Goal: Task Accomplishment & Management: Use online tool/utility

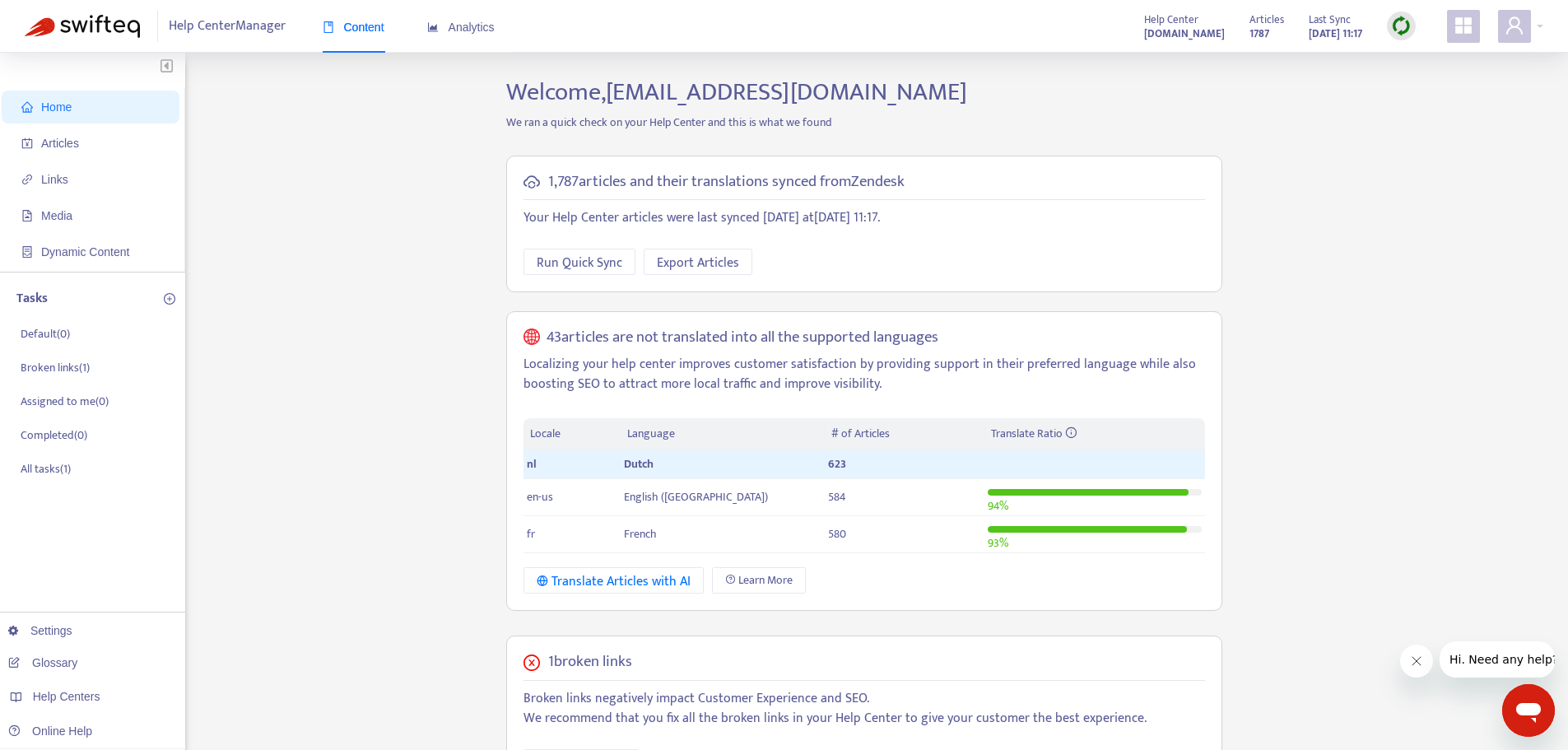
click at [1349, 88] on div "Home Articles Links Media Dynamic Content Tasks Default ( 0 ) Broken links ( 1 …" at bounding box center [784, 613] width 1519 height 1072
click at [72, 151] on span "Articles" at bounding box center [94, 144] width 145 height 33
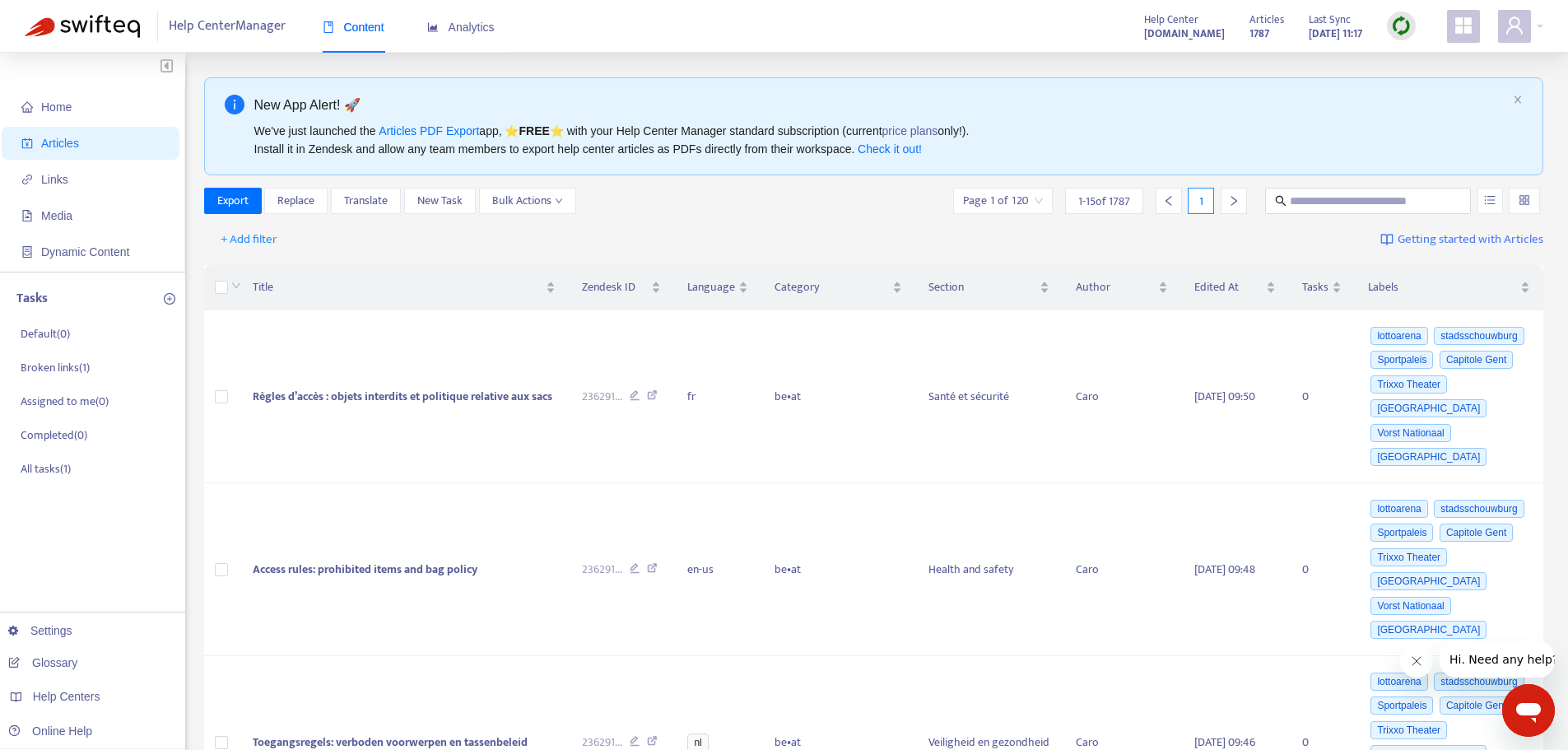
click at [875, 229] on div "+ Add filter Getting started with Articles" at bounding box center [874, 240] width 1340 height 38
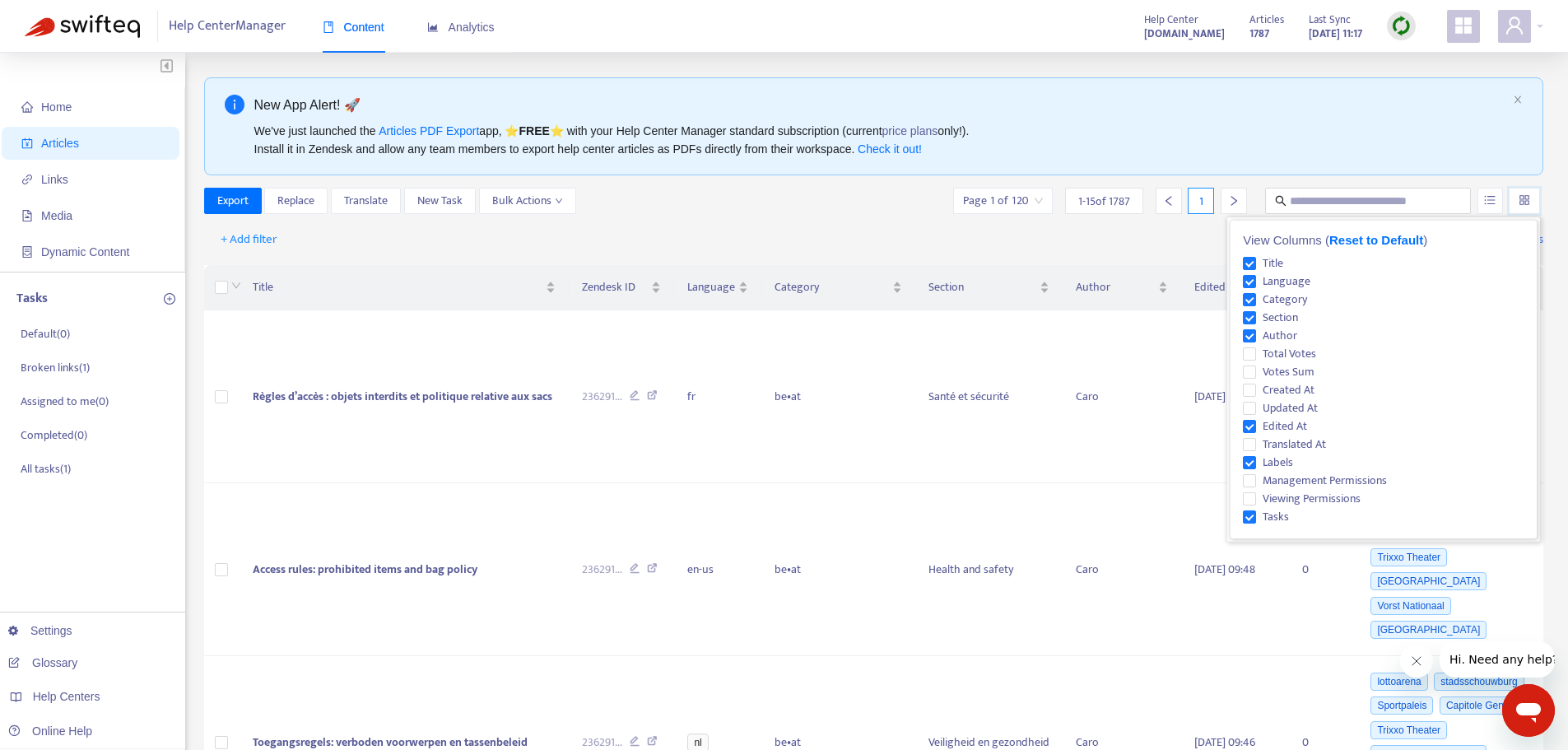
drag, startPoint x: 1525, startPoint y: 207, endPoint x: 1543, endPoint y: 144, distance: 65.5
click at [1418, 201] on input "text" at bounding box center [1369, 201] width 158 height 18
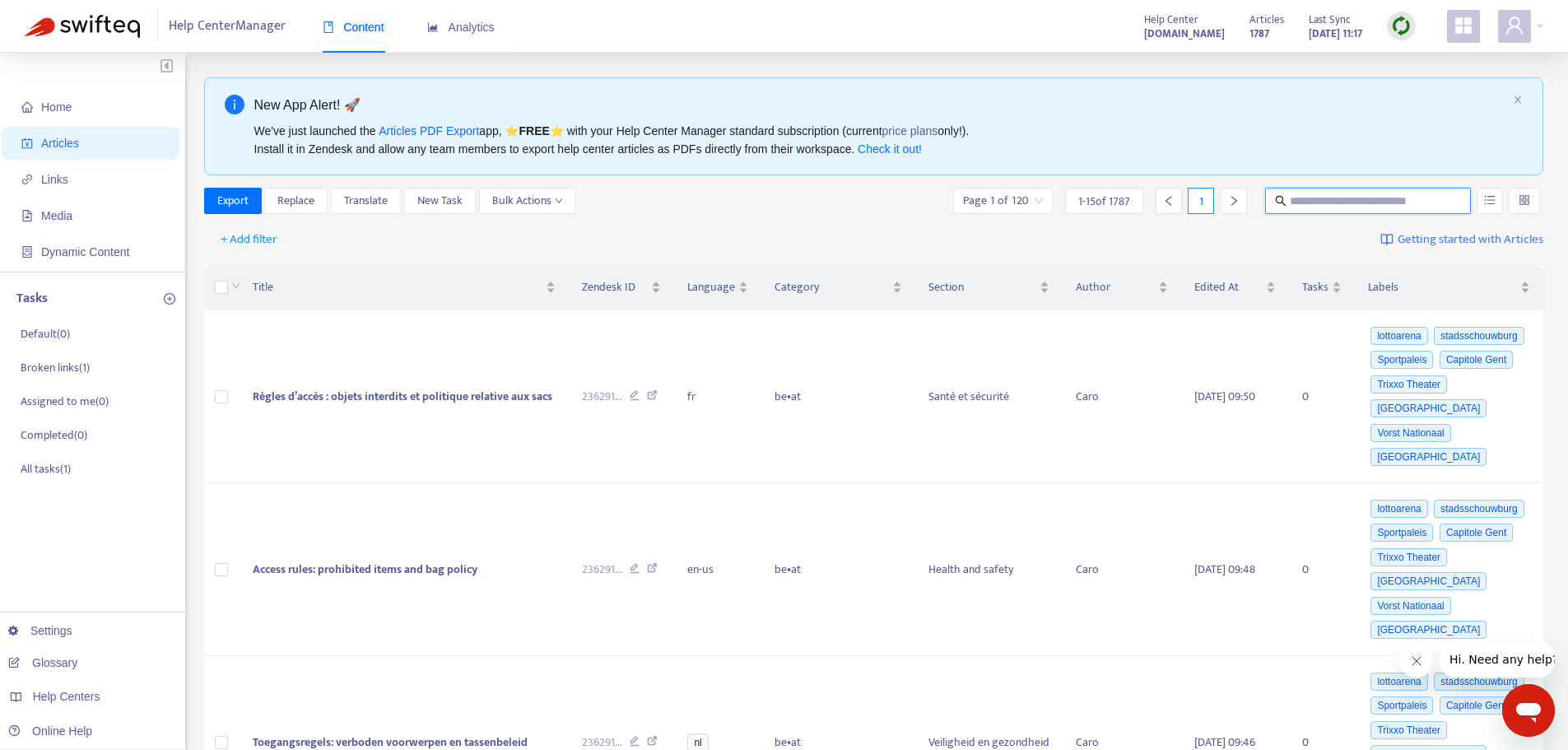
click at [1418, 201] on input "text" at bounding box center [1369, 201] width 158 height 18
type input "**********"
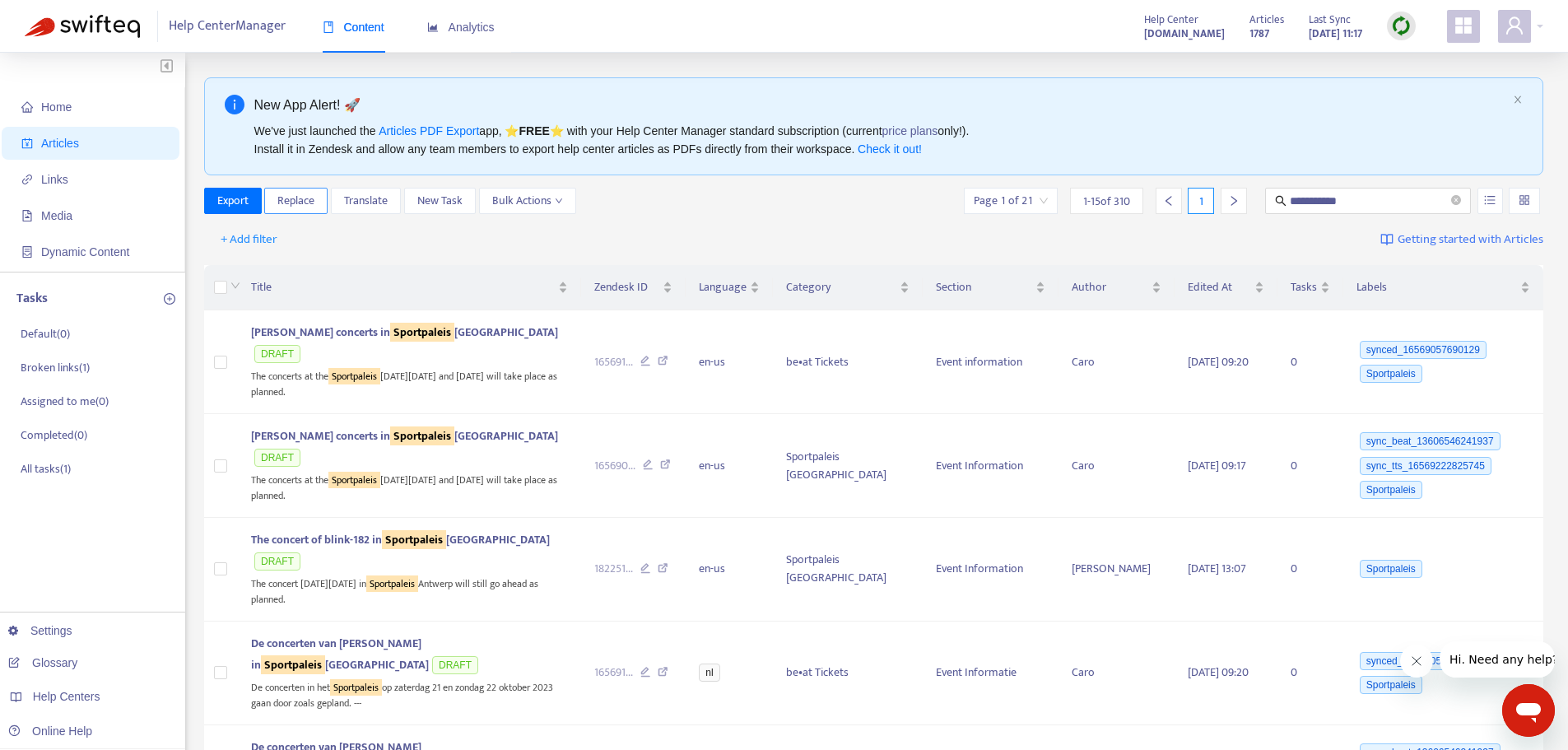
click at [291, 198] on span "Replace" at bounding box center [296, 201] width 37 height 18
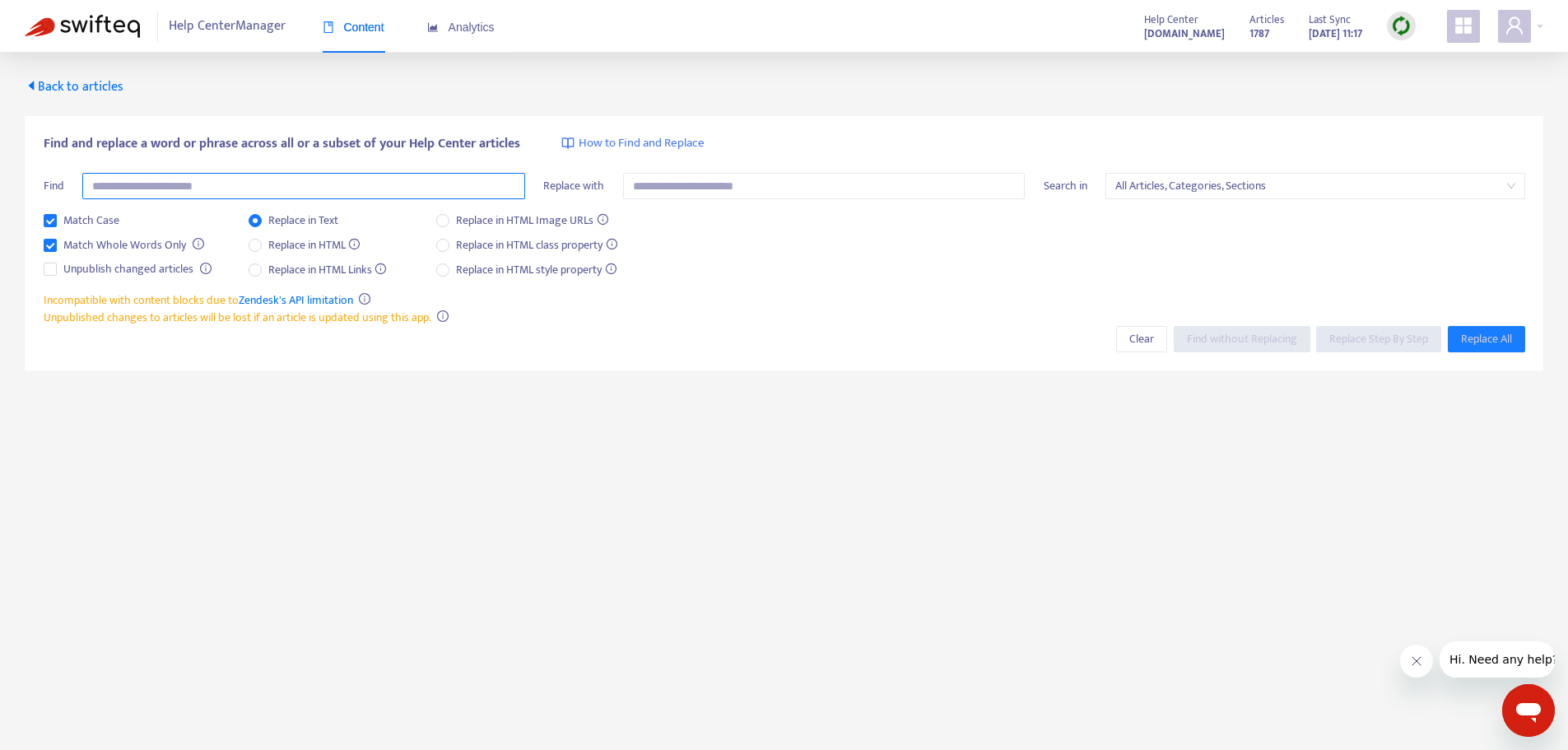
click at [286, 186] on input "text" at bounding box center [304, 186] width 443 height 26
type input "**********"
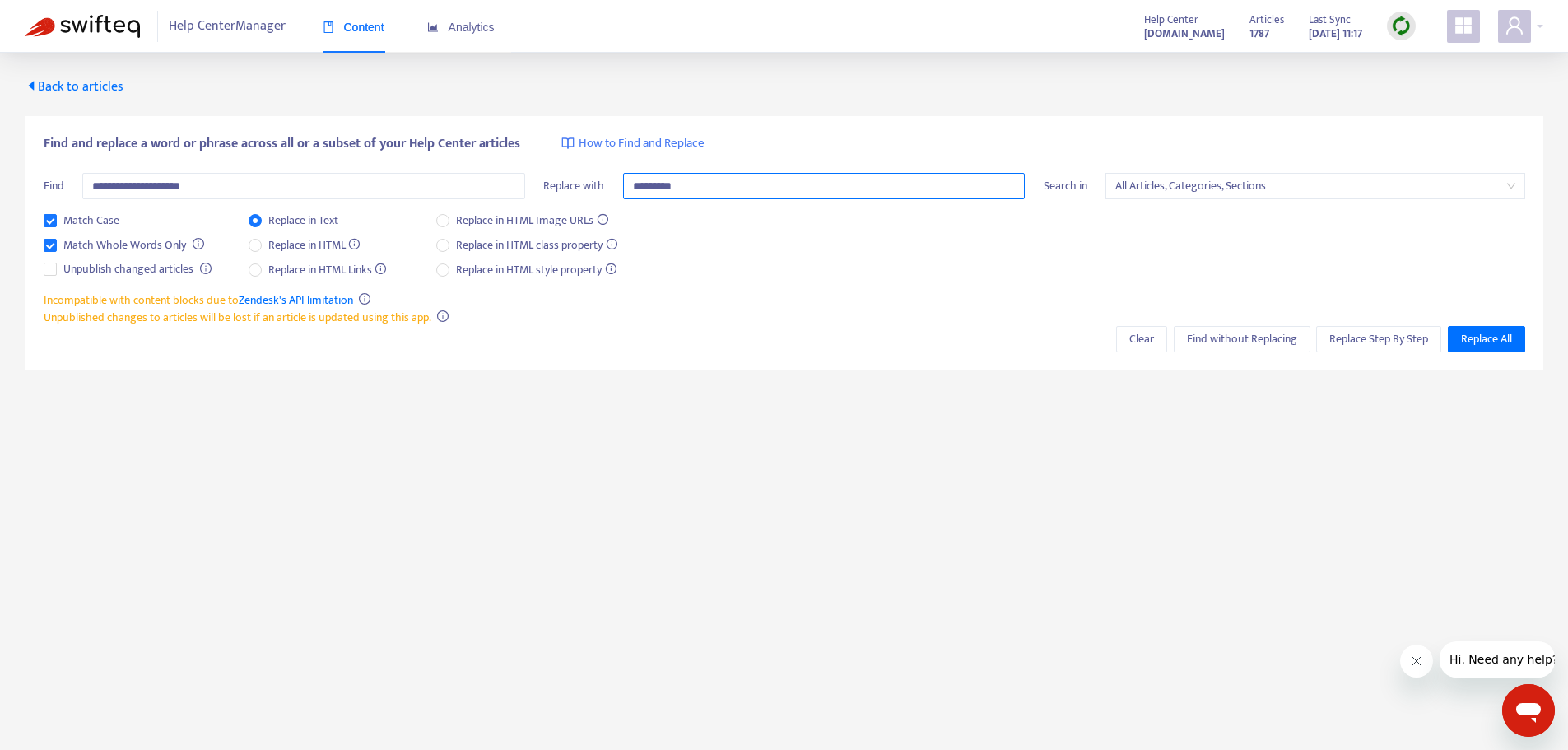
type input "*********"
click at [1238, 348] on span "Find without Replacing" at bounding box center [1242, 339] width 110 height 18
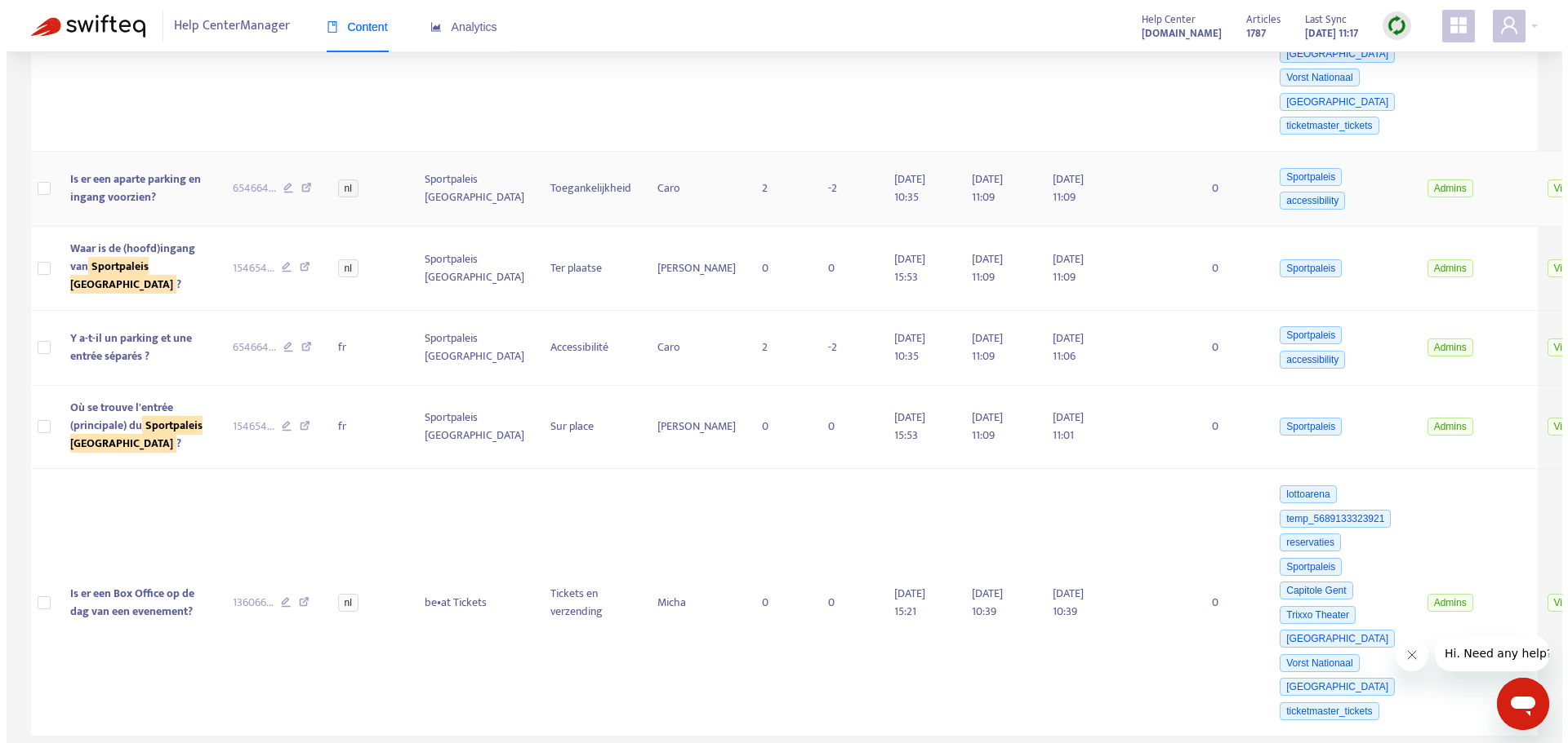
scroll to position [1372, 0]
click at [103, 409] on span "Où se trouve l'entrée (principale) du Sportpaleis [GEOGRAPHIC_DATA] ?" at bounding box center [129, 425] width 132 height 54
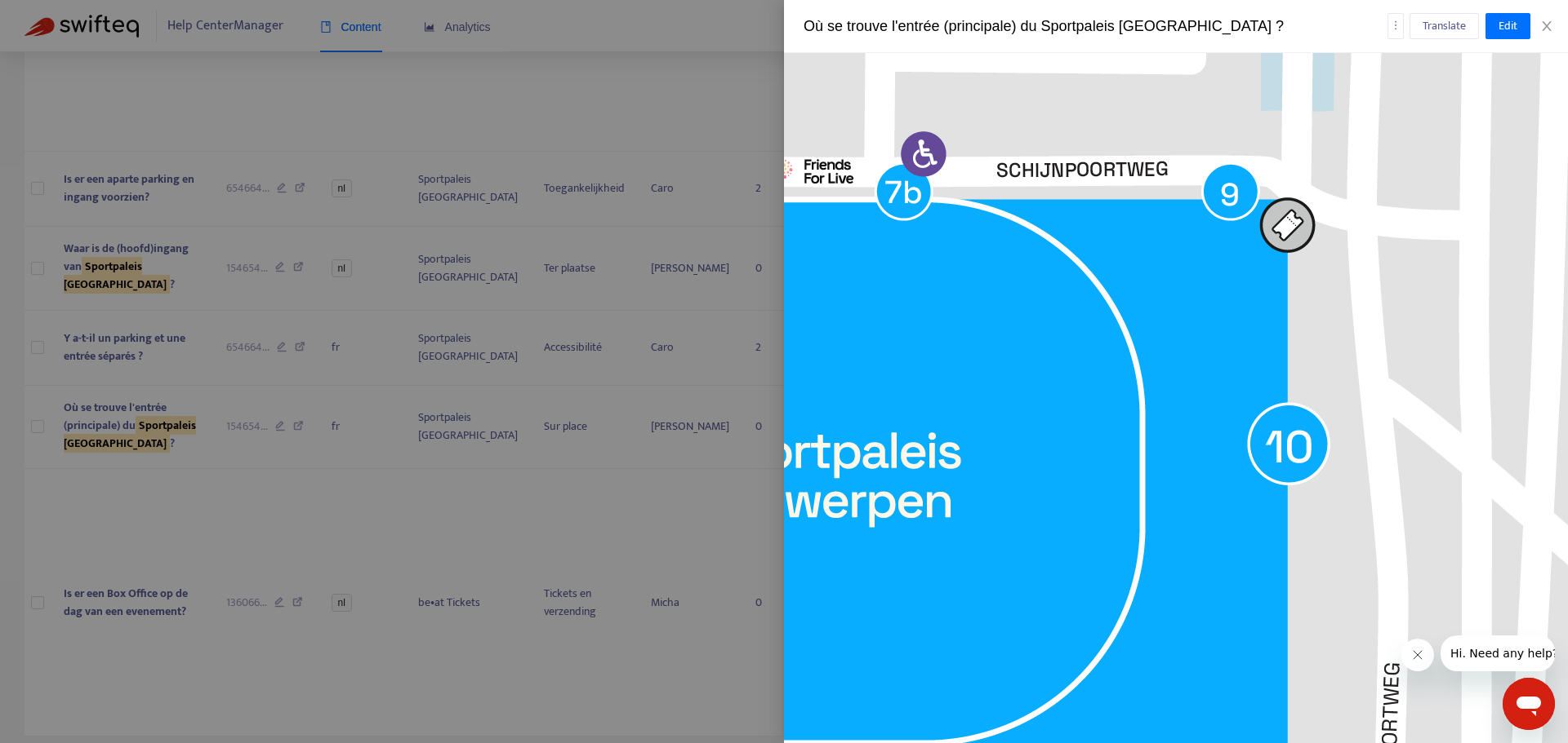
scroll to position [816, 368]
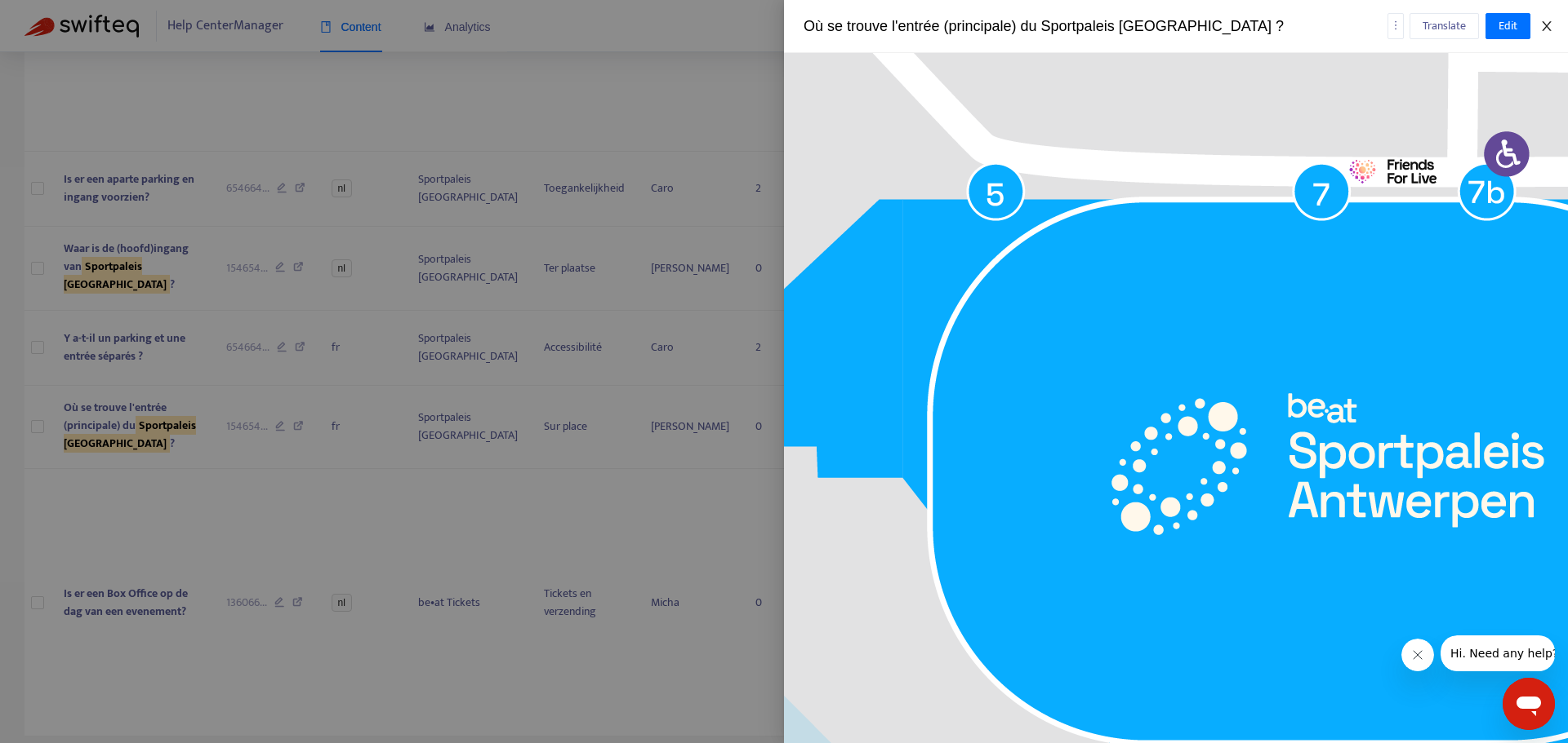
click at [1549, 26] on icon "close" at bounding box center [1546, 26] width 13 height 13
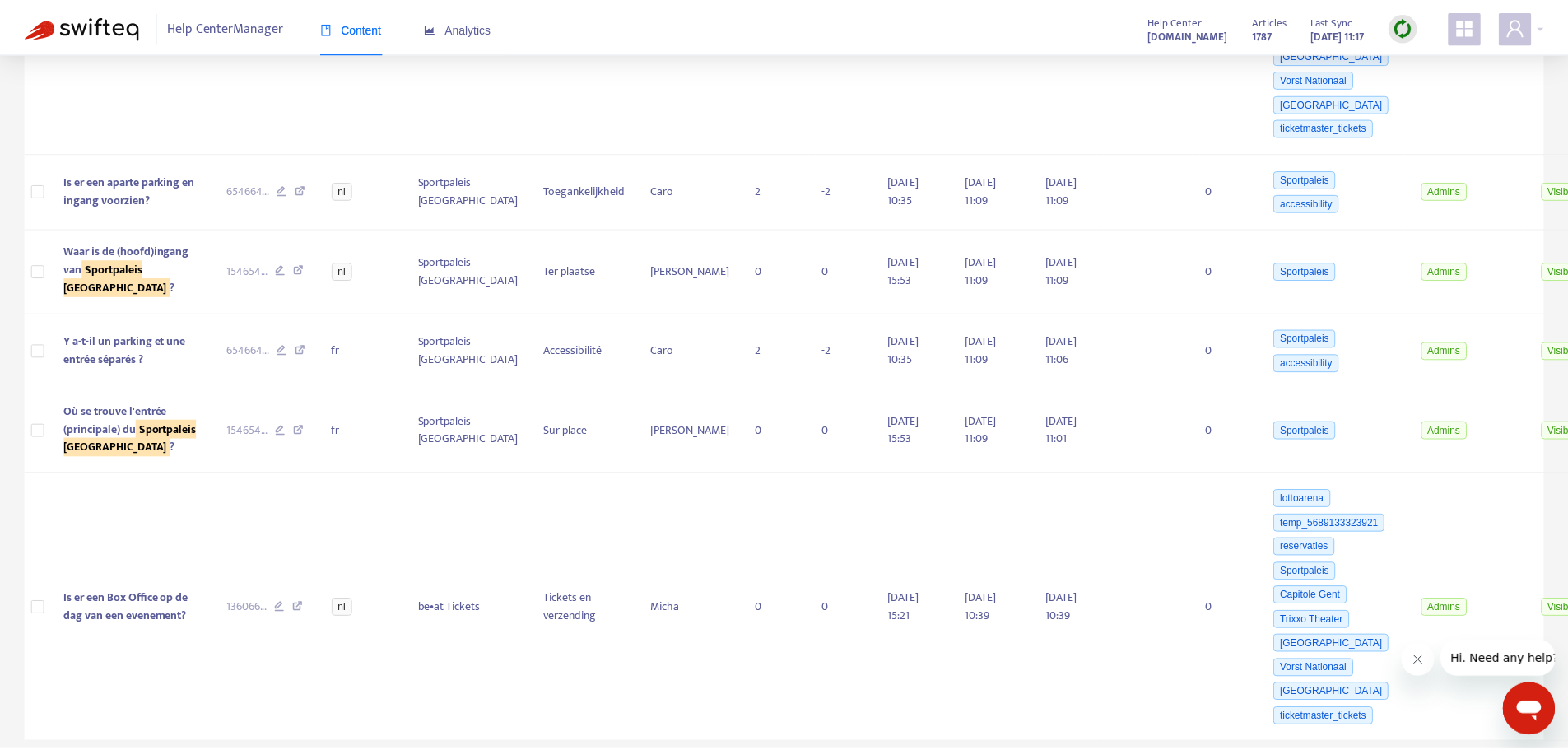
scroll to position [1331, 0]
